Goal: Task Accomplishment & Management: Manage account settings

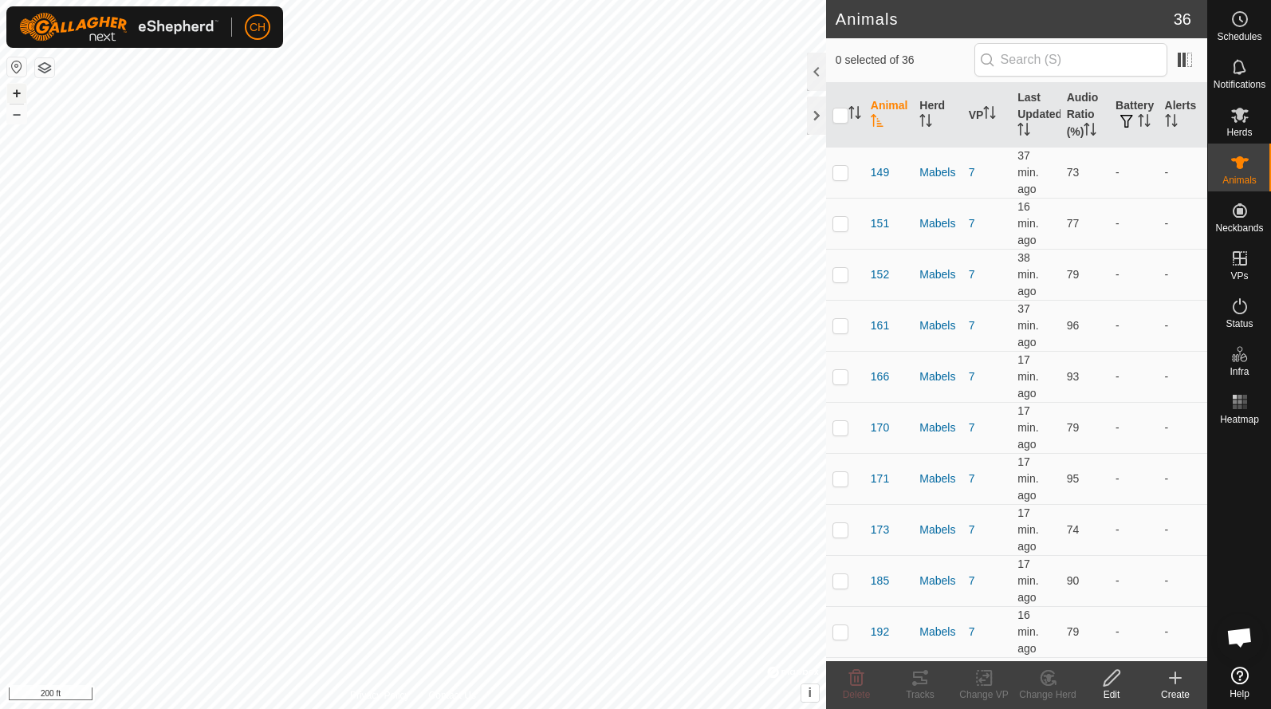
click at [14, 89] on button "+" at bounding box center [16, 93] width 19 height 19
click at [17, 121] on button "–" at bounding box center [16, 113] width 19 height 19
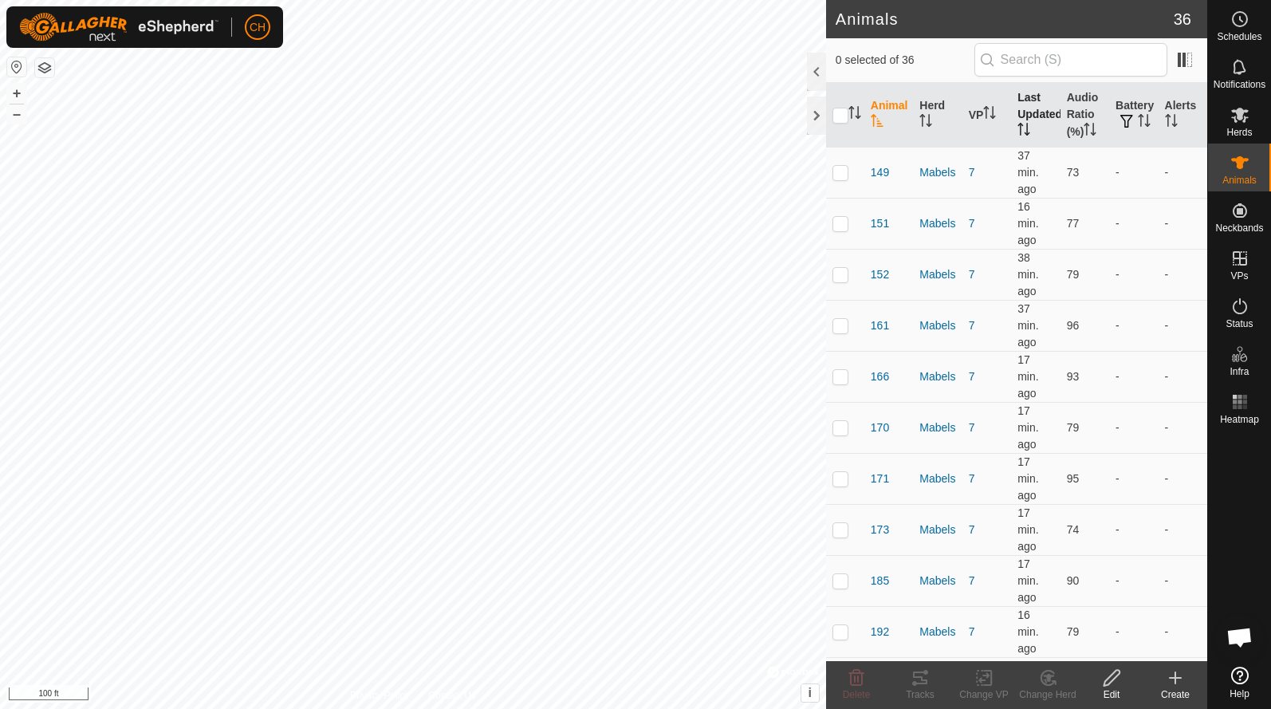
click at [1034, 111] on th "Last Updated" at bounding box center [1035, 115] width 49 height 65
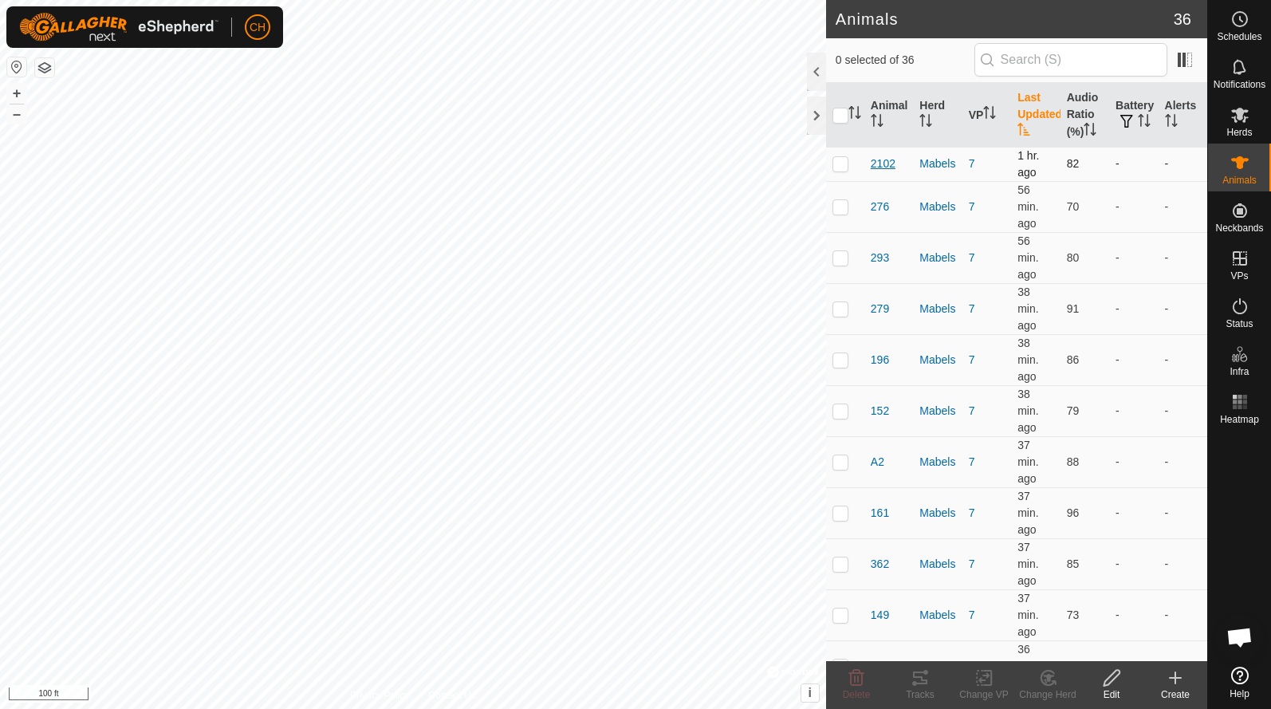
click at [884, 163] on span "2102" at bounding box center [883, 163] width 25 height 17
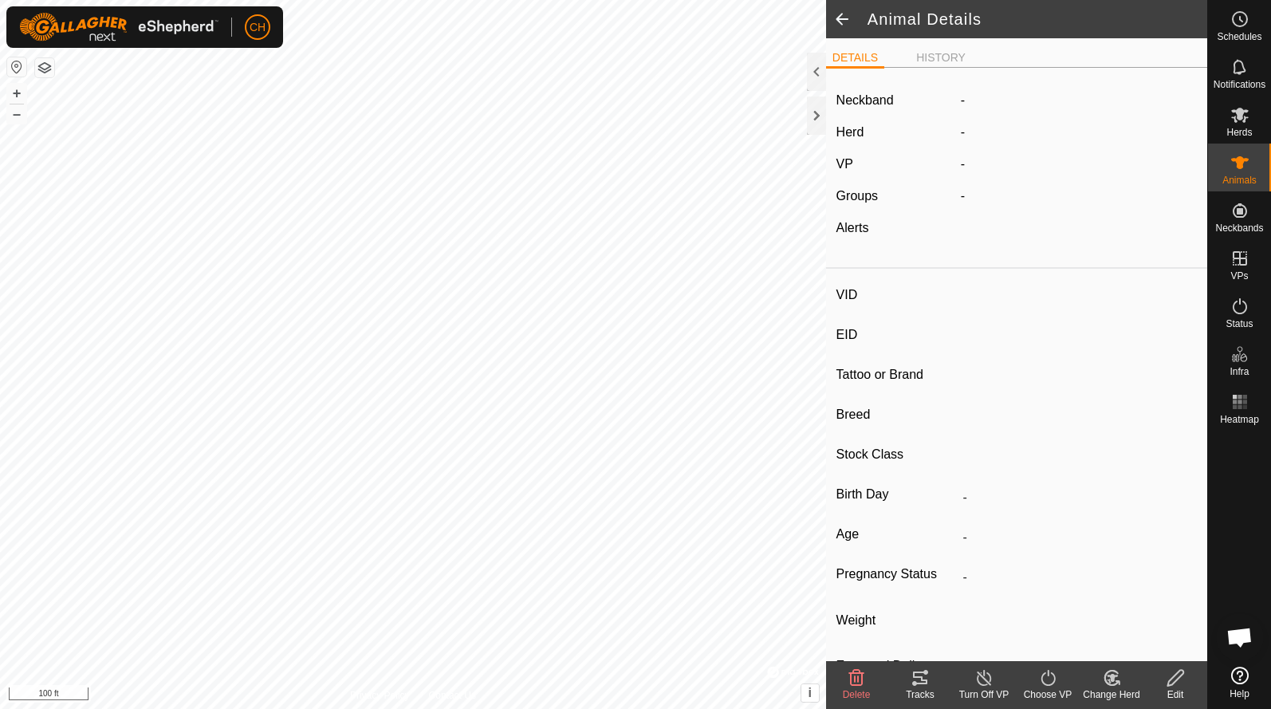
type input "2102"
type input "-"
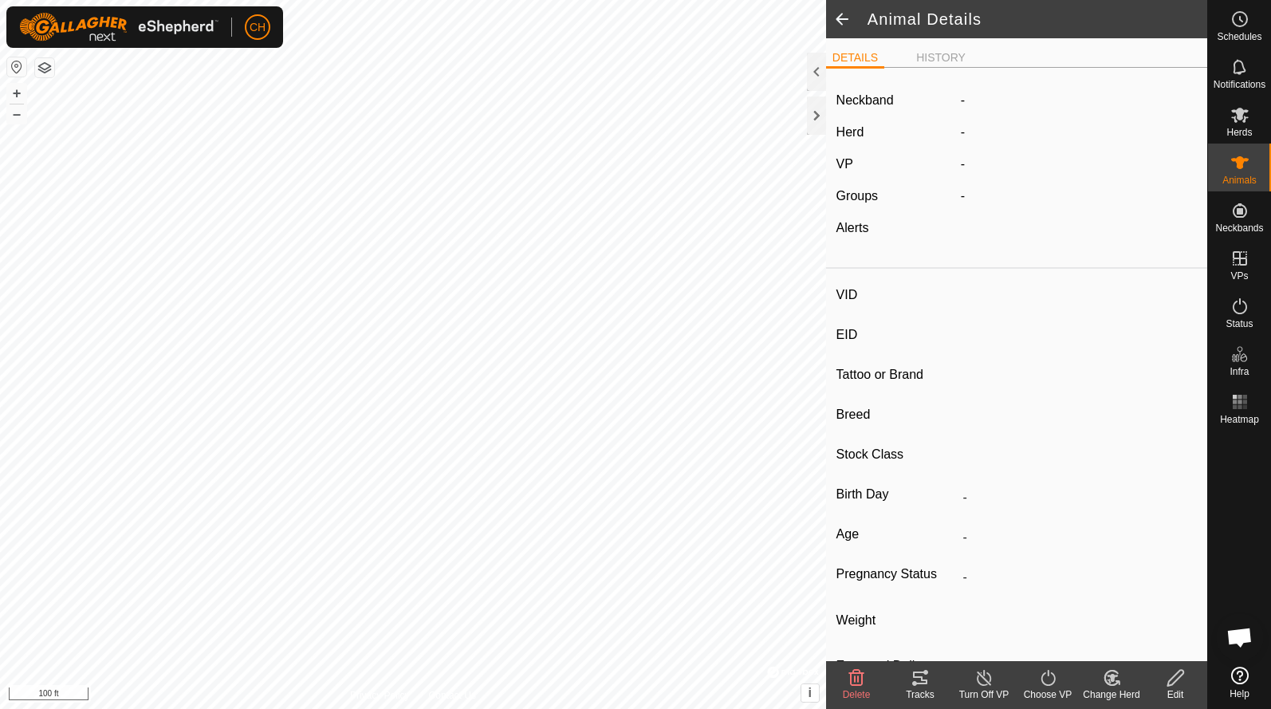
type input "-"
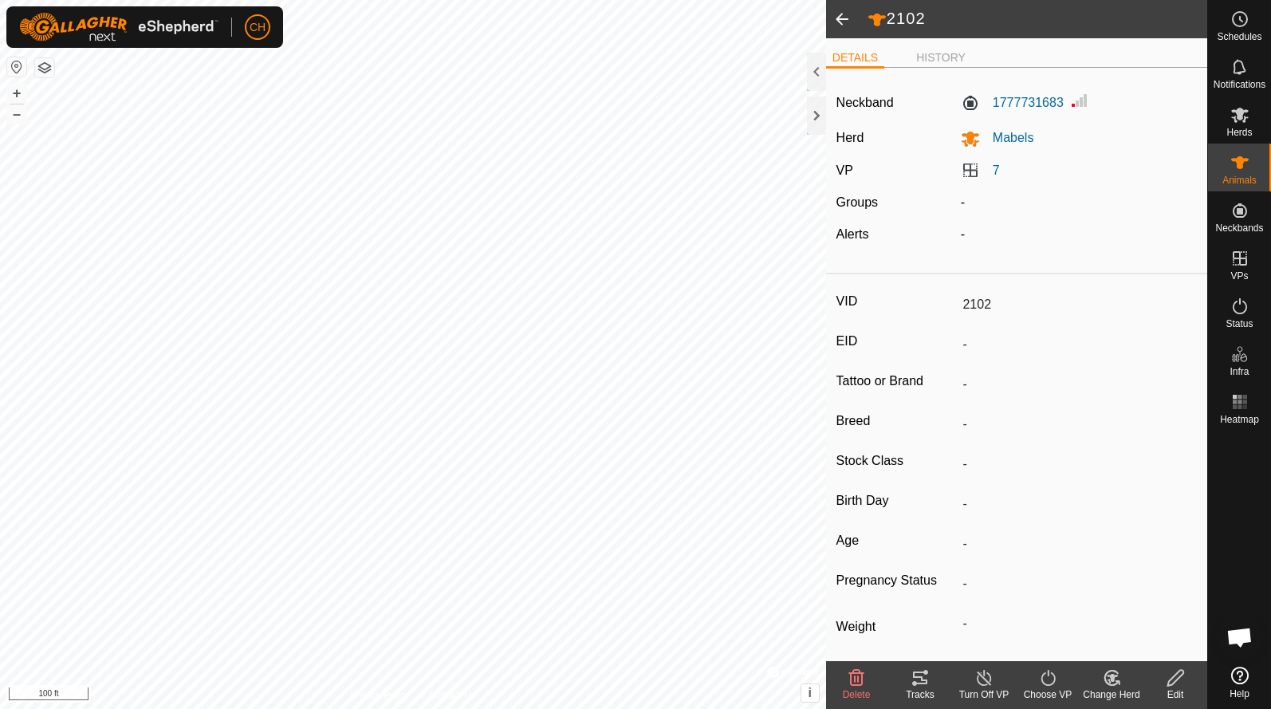
click at [845, 24] on span at bounding box center [842, 19] width 32 height 38
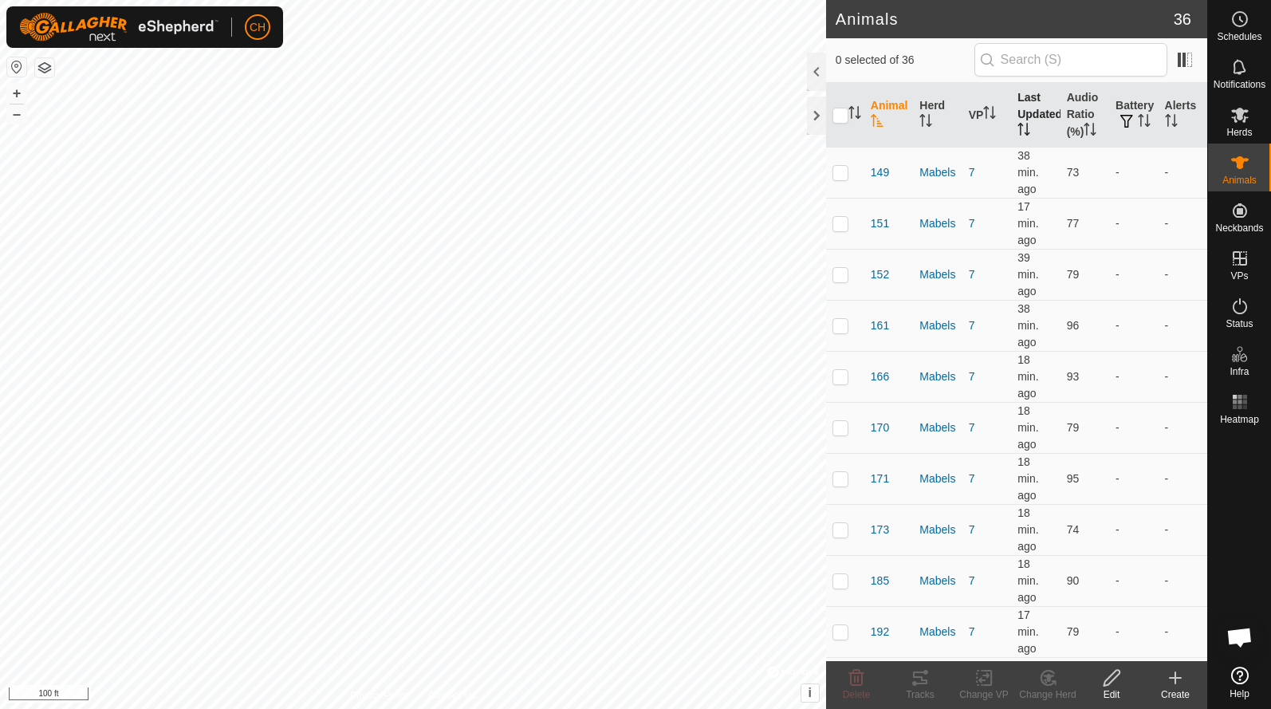
click at [1033, 116] on th "Last Updated" at bounding box center [1035, 115] width 49 height 65
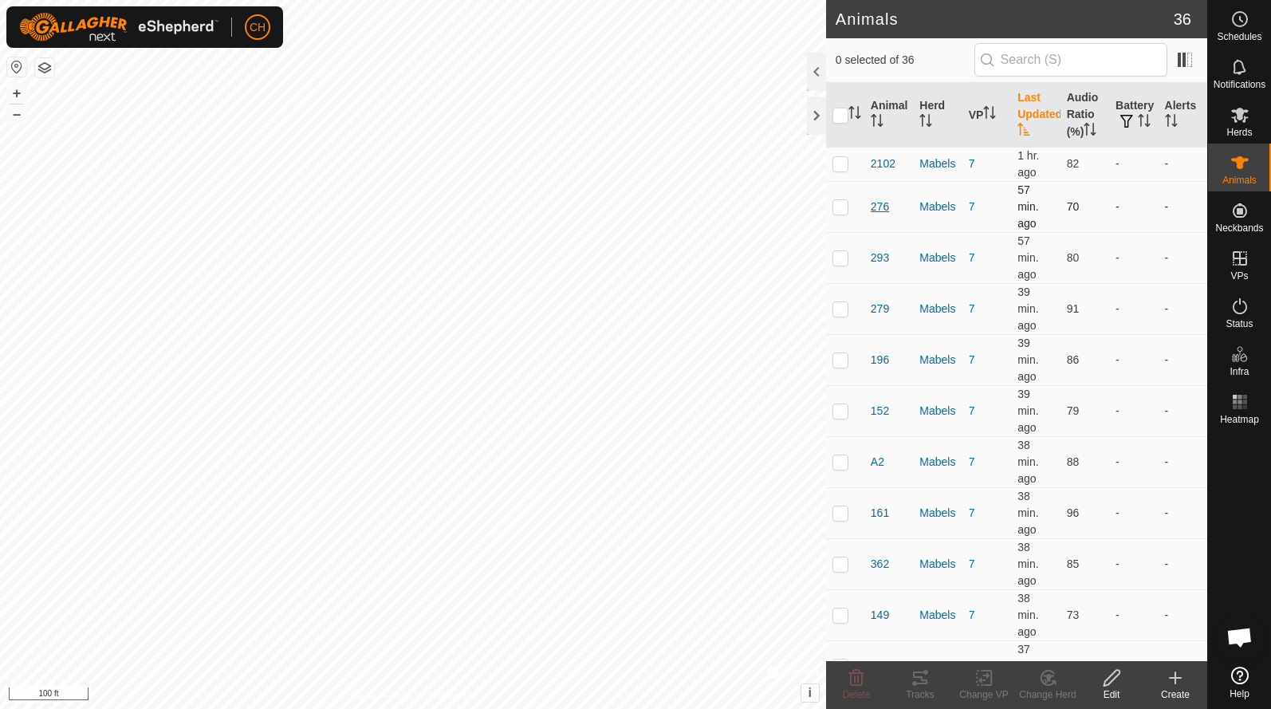
click at [879, 209] on span "276" at bounding box center [880, 207] width 18 height 17
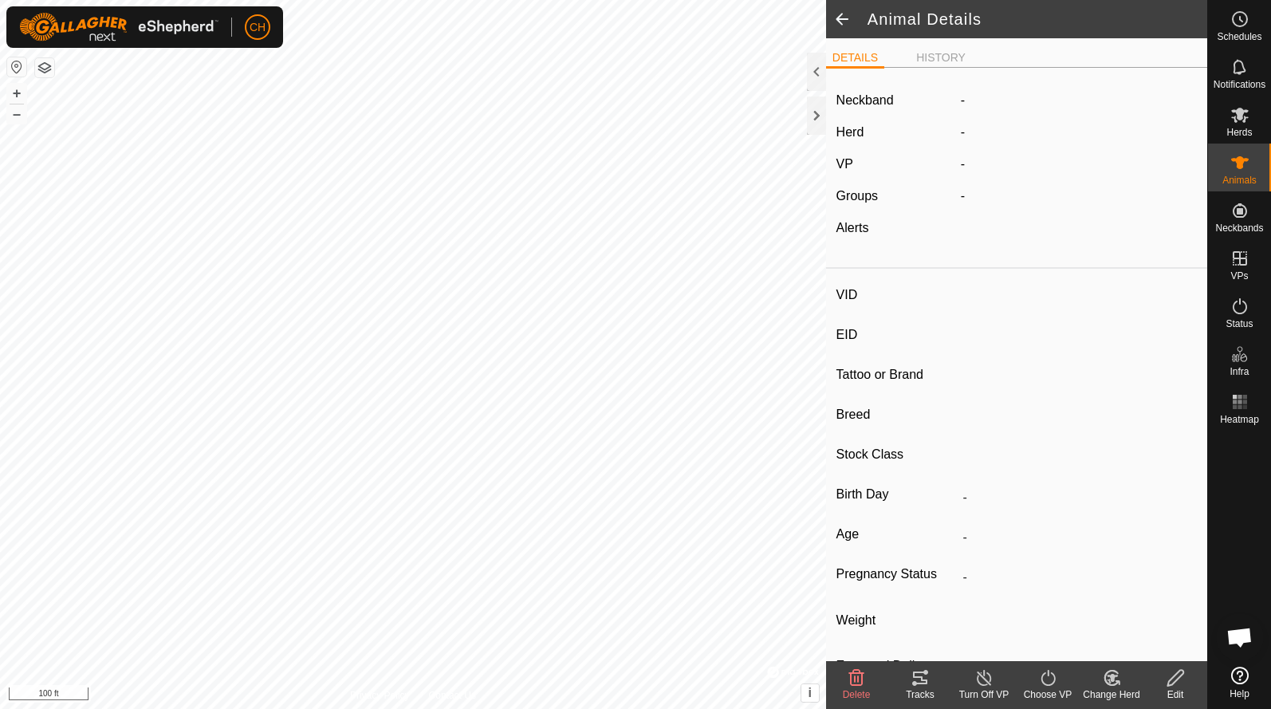
type input "276"
type input "-"
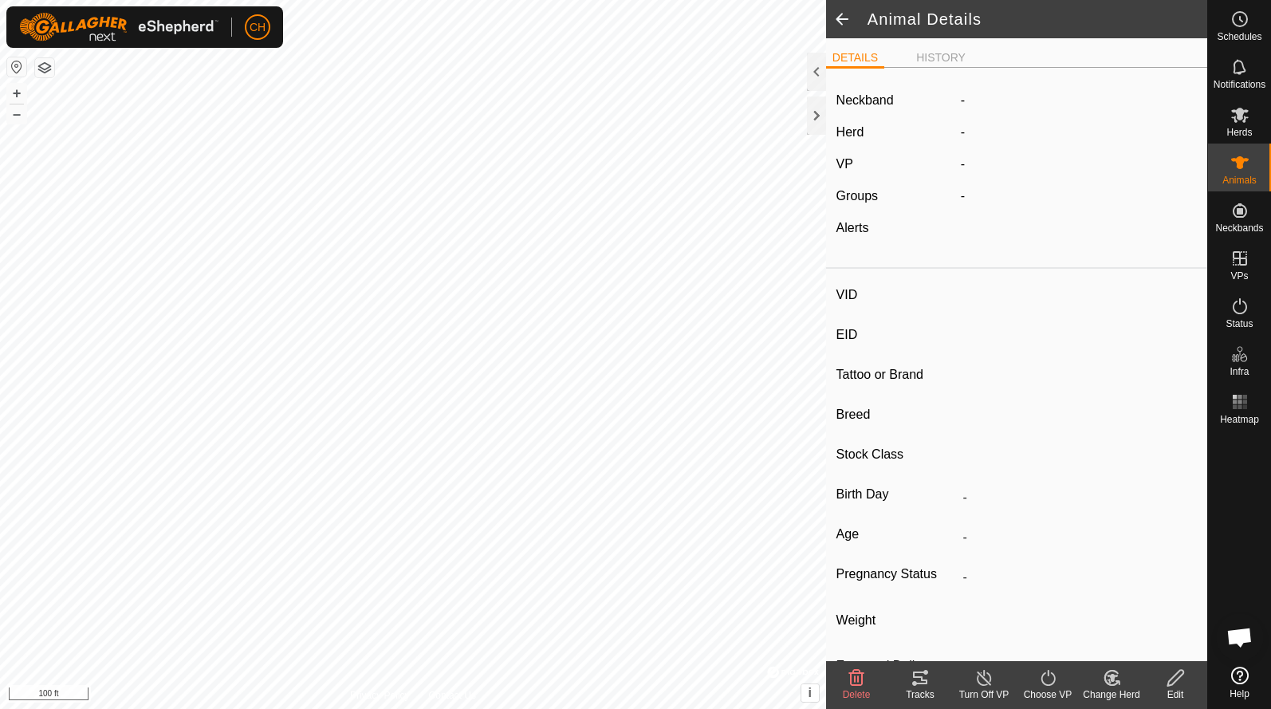
type input "-"
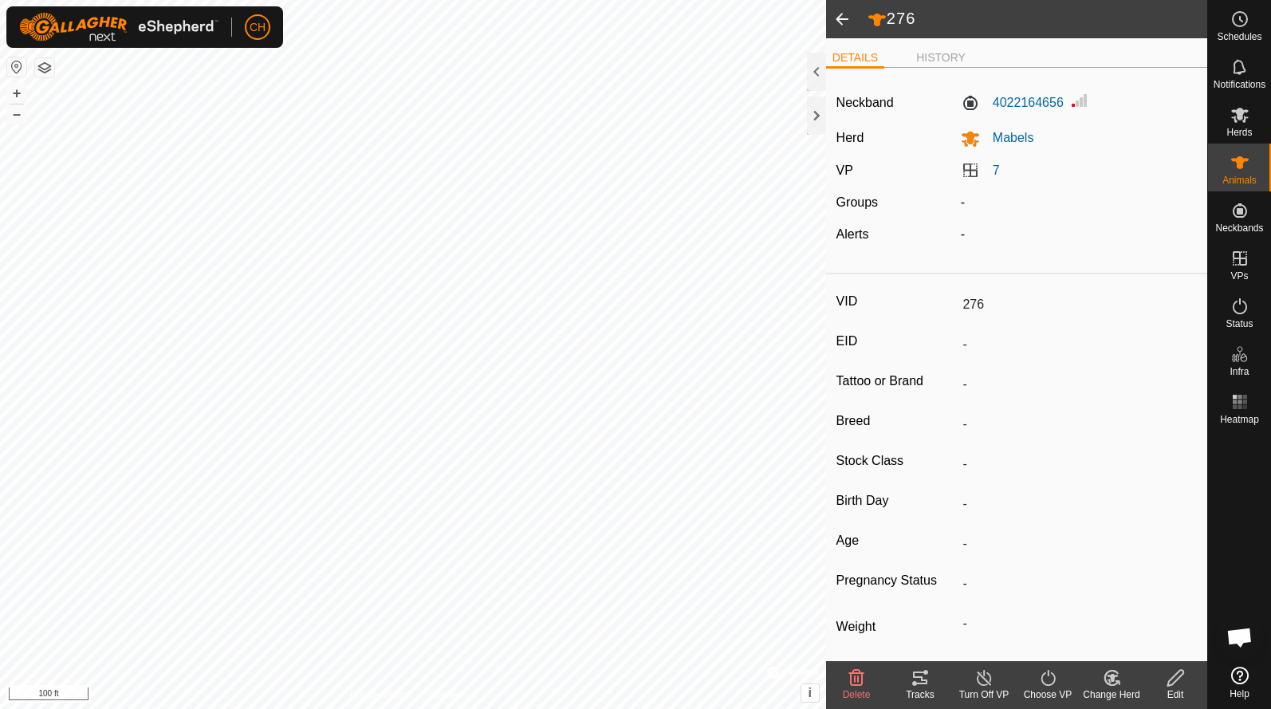
click at [845, 18] on span at bounding box center [842, 19] width 32 height 38
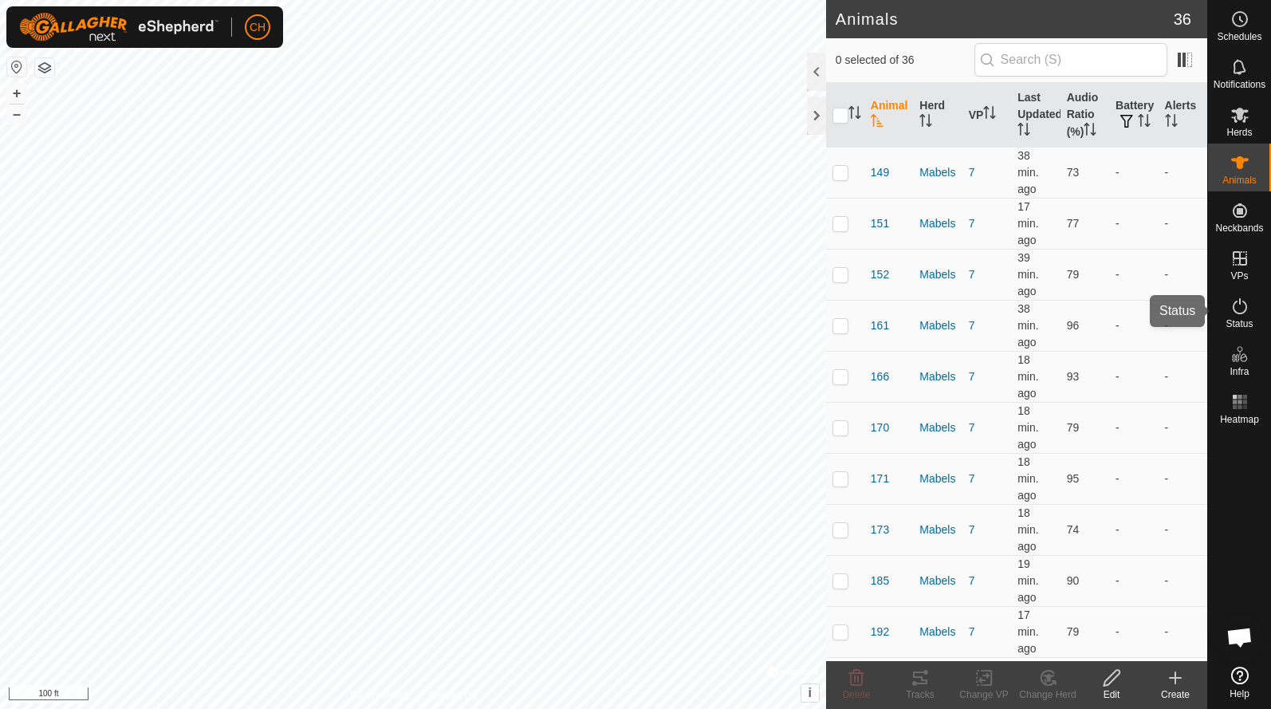
click at [1237, 305] on icon at bounding box center [1239, 306] width 19 height 19
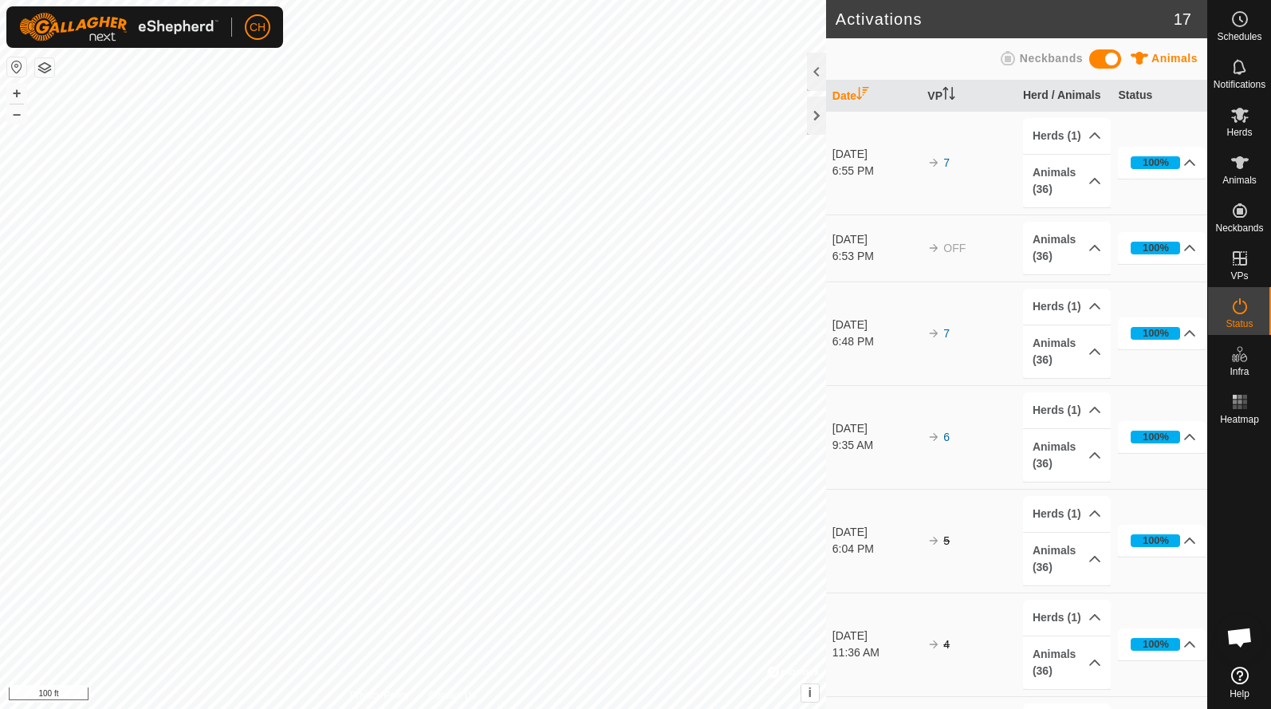
click at [1104, 62] on span at bounding box center [1105, 58] width 32 height 19
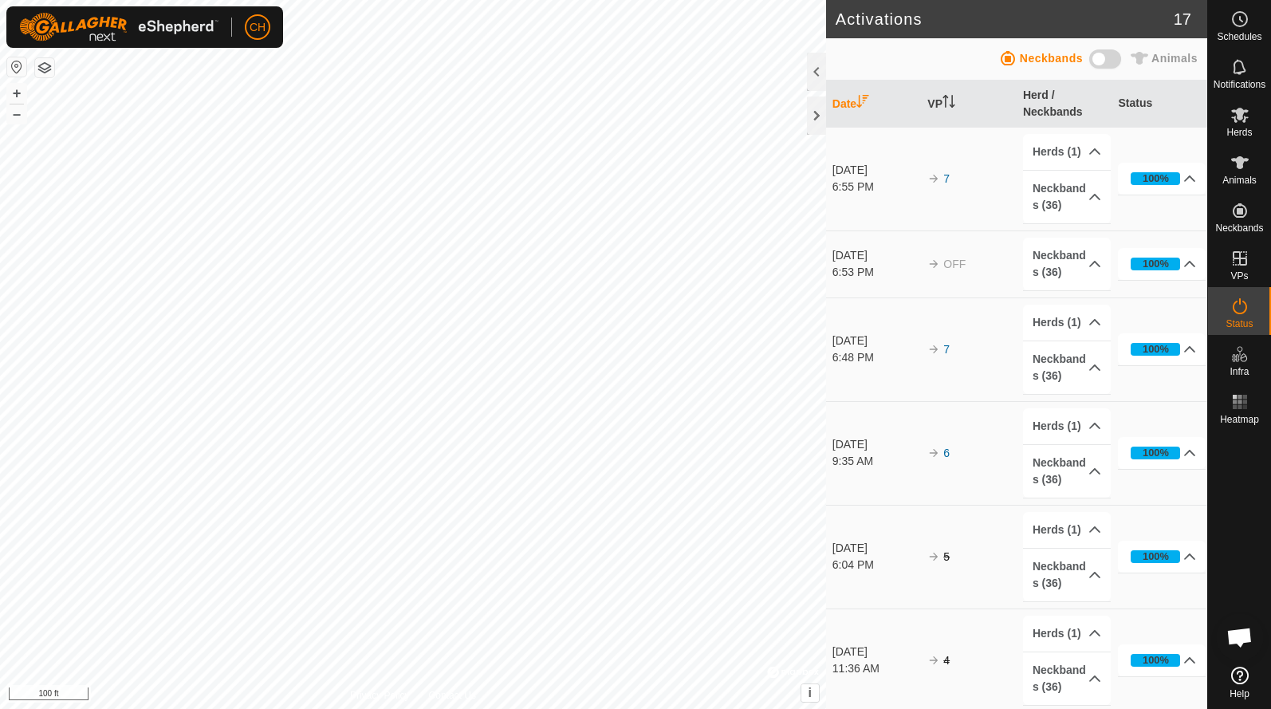
click at [1104, 61] on span at bounding box center [1105, 58] width 32 height 19
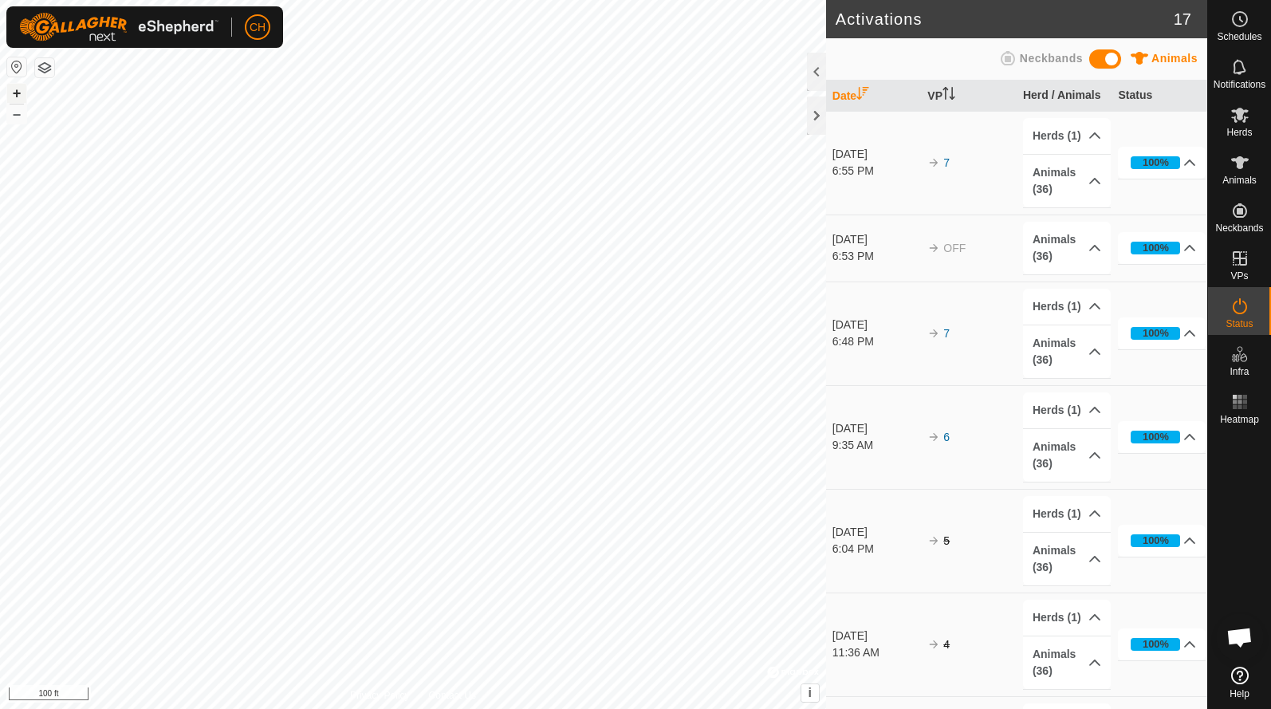
click at [12, 90] on button "+" at bounding box center [16, 93] width 19 height 19
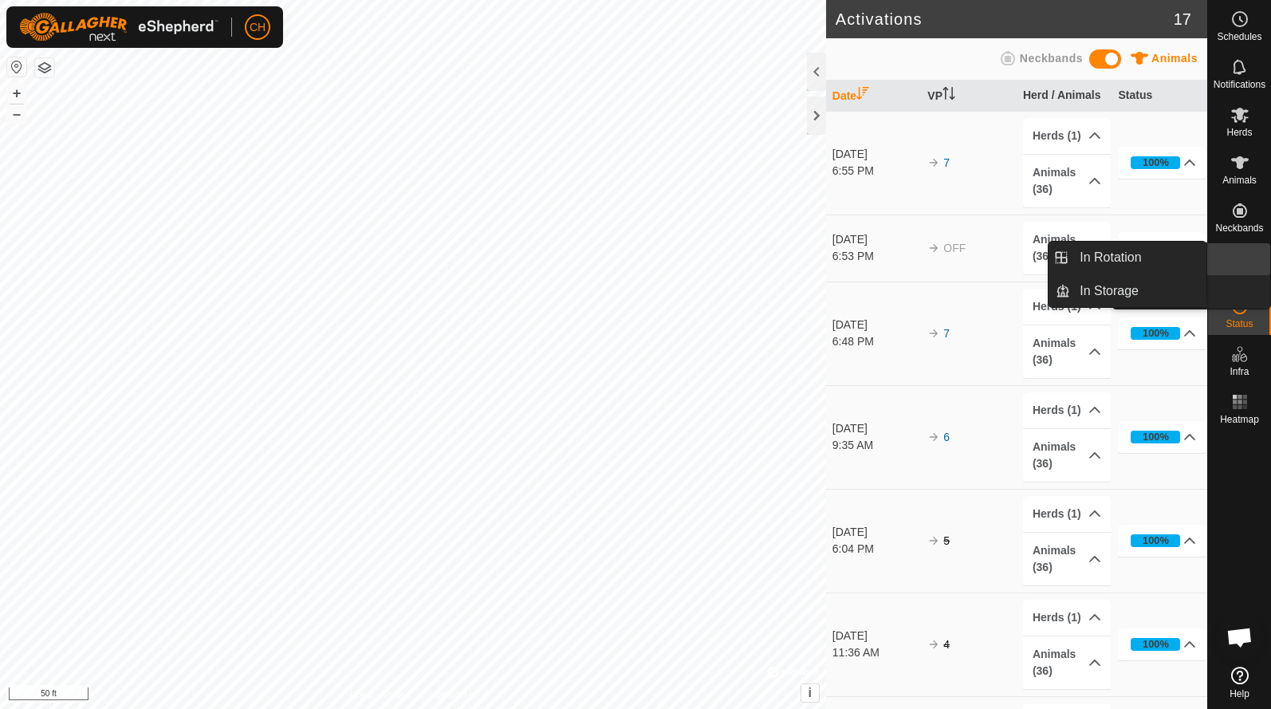
click at [1241, 252] on icon at bounding box center [1240, 258] width 14 height 14
click at [1159, 266] on link "In Rotation" at bounding box center [1138, 258] width 136 height 32
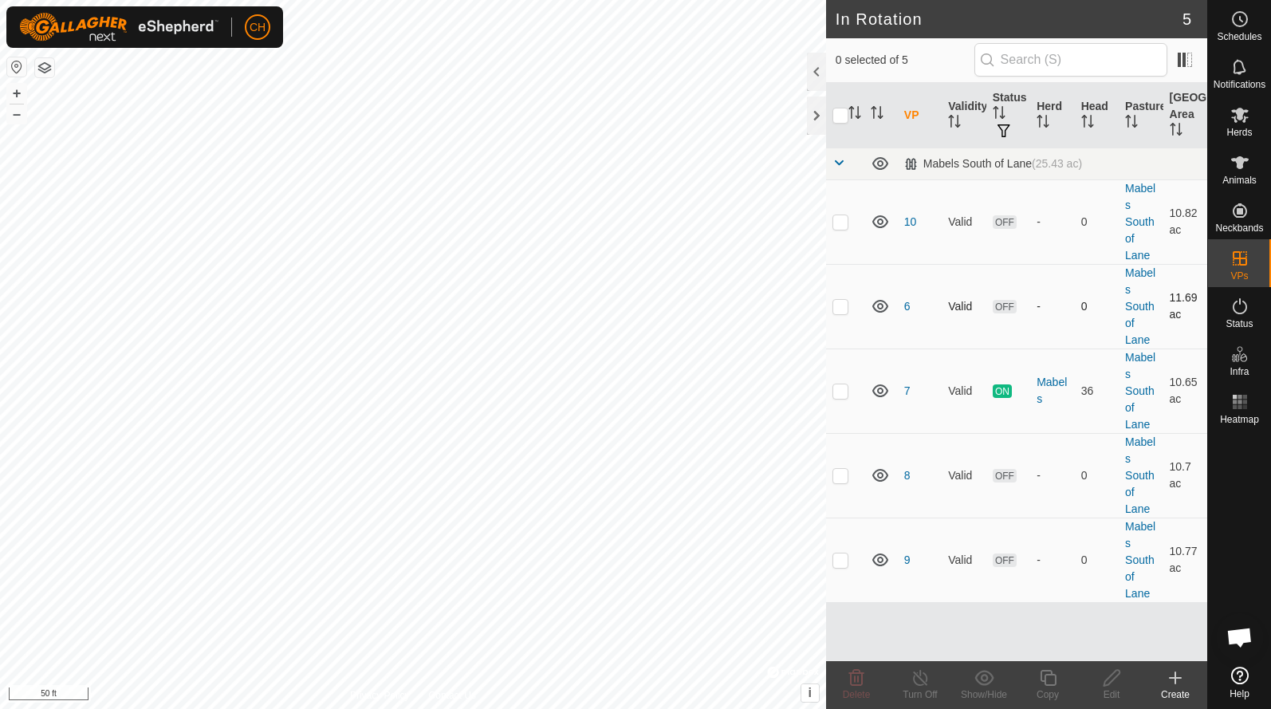
click at [836, 308] on p-checkbox at bounding box center [841, 306] width 16 height 13
click at [856, 671] on icon at bounding box center [856, 678] width 15 height 16
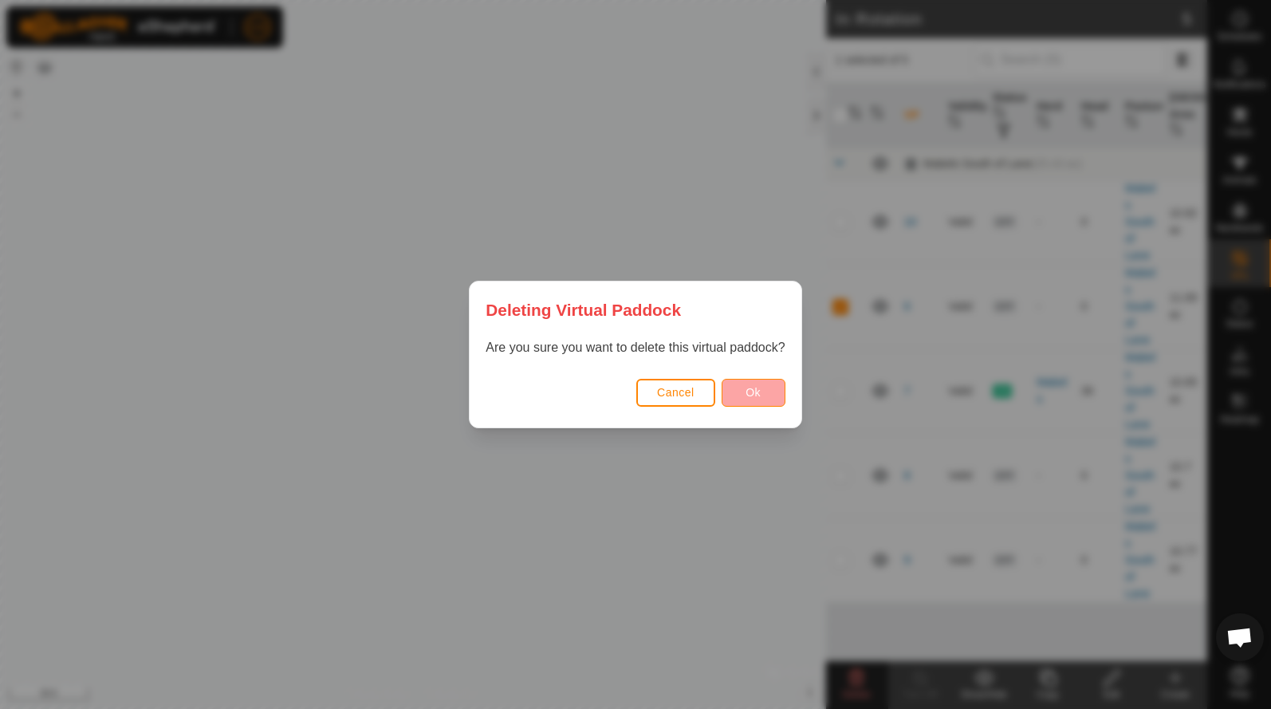
click at [759, 398] on span "Ok" at bounding box center [753, 392] width 15 height 13
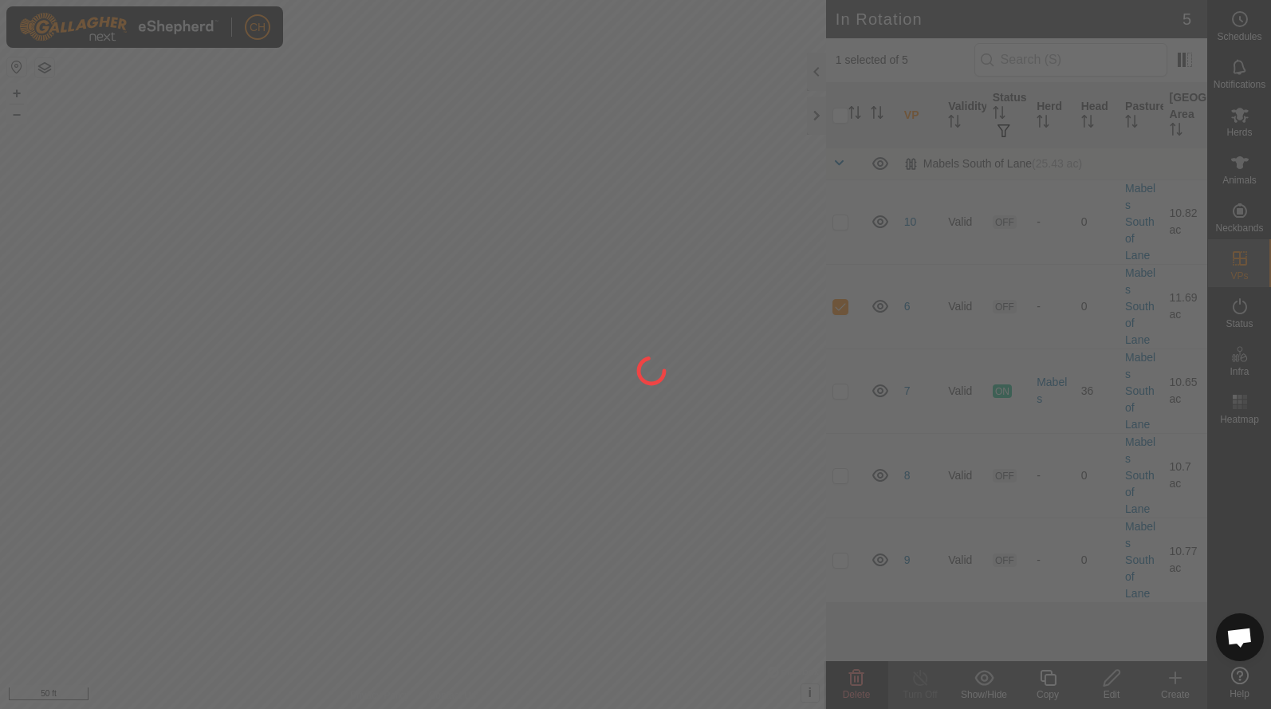
checkbox input "false"
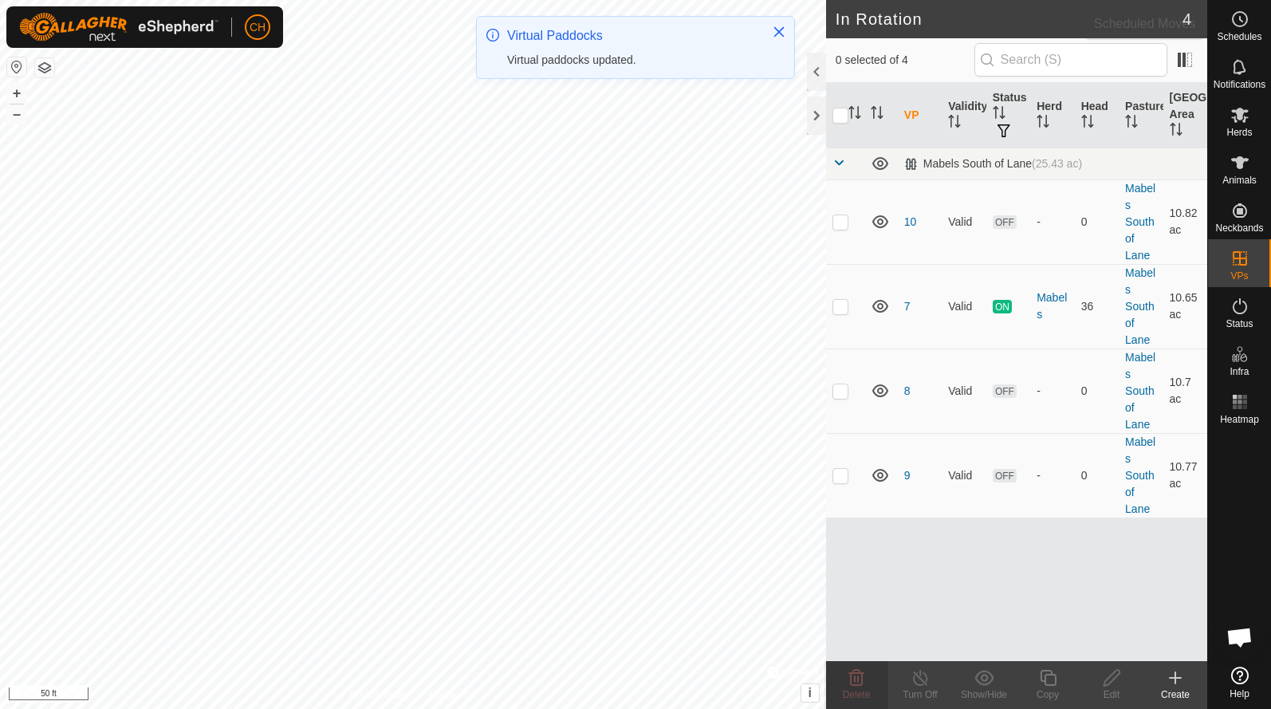
click at [1242, 20] on icon at bounding box center [1239, 19] width 19 height 19
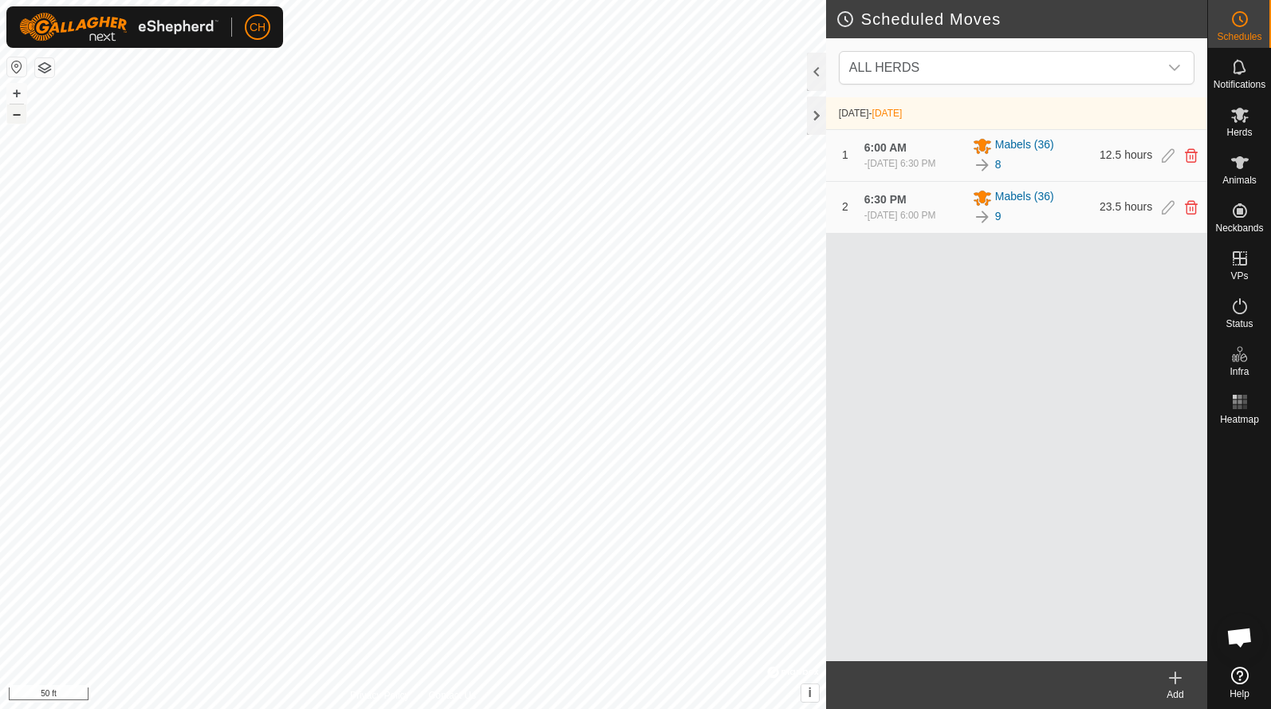
click at [10, 115] on button "–" at bounding box center [16, 113] width 19 height 19
click at [11, 115] on button "–" at bounding box center [16, 113] width 19 height 19
